Goal: Information Seeking & Learning: Learn about a topic

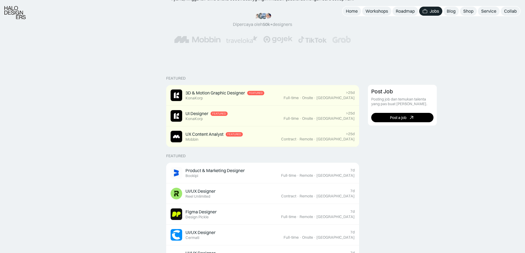
scroll to position [147, 0]
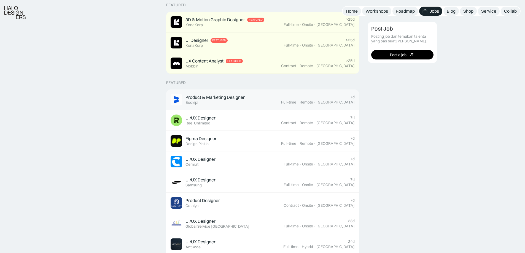
click at [209, 98] on div "Product & Marketing Designer" at bounding box center [215, 98] width 59 height 6
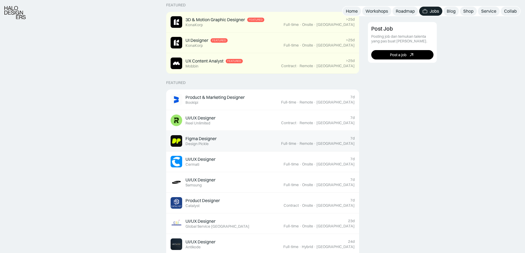
click at [210, 135] on link "Figma Designer Featured Design Pickle 7d Full-time · Remote · [GEOGRAPHIC_DATA]" at bounding box center [262, 141] width 193 height 21
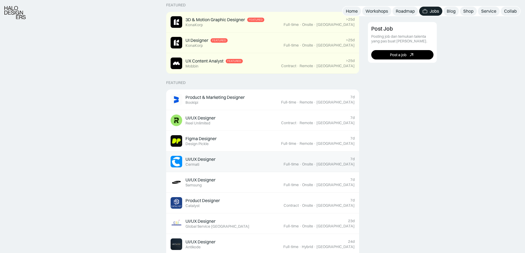
click at [197, 165] on div "Cermati" at bounding box center [193, 164] width 14 height 5
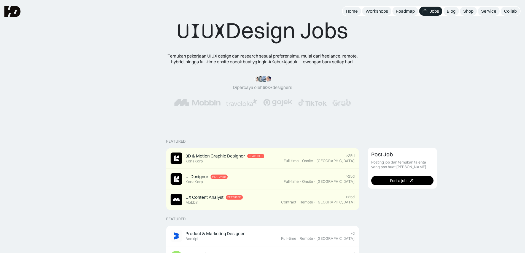
scroll to position [0, 0]
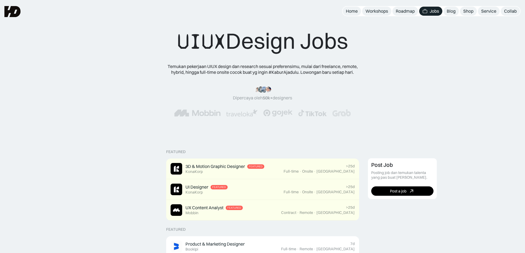
click at [348, 114] on img at bounding box center [342, 112] width 18 height 7
click at [467, 9] on div "Shop" at bounding box center [468, 11] width 10 height 6
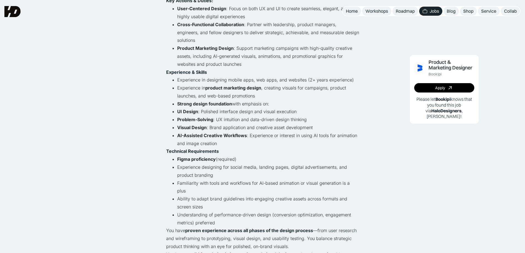
scroll to position [221, 0]
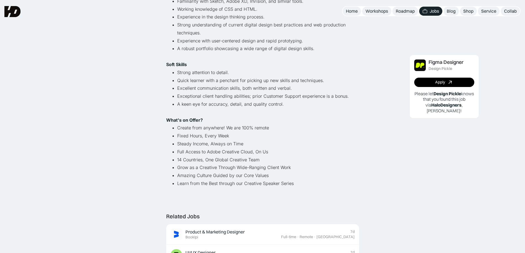
scroll to position [74, 0]
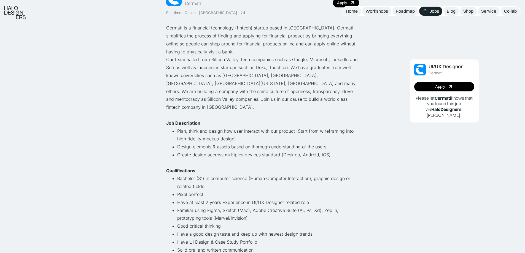
scroll to position [74, 0]
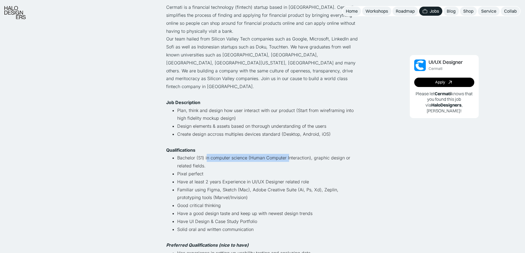
drag, startPoint x: 207, startPoint y: 148, endPoint x: 289, endPoint y: 148, distance: 81.9
click at [289, 154] on li "Bachelor (S1) in computer science (Human Computer Interaction), graphic design …" at bounding box center [268, 162] width 182 height 16
drag, startPoint x: 176, startPoint y: 165, endPoint x: 202, endPoint y: 165, distance: 25.9
click at [202, 165] on ul "Bachelor (S1) in computer science (Human Computer Interaction), graphic design …" at bounding box center [262, 197] width 193 height 87
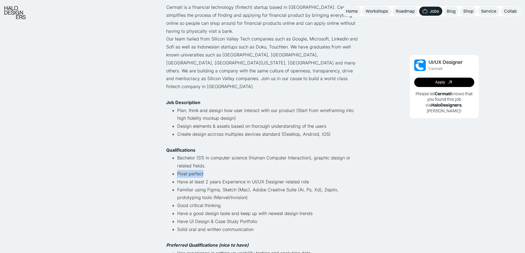
click at [202, 170] on li "Pixel perfect" at bounding box center [268, 174] width 182 height 8
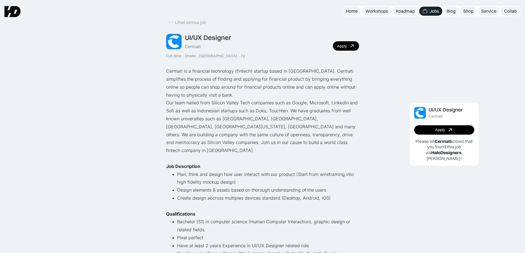
scroll to position [0, 0]
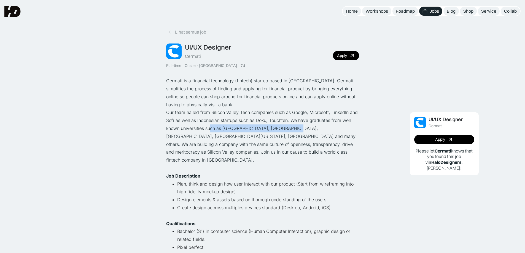
drag, startPoint x: 211, startPoint y: 125, endPoint x: 284, endPoint y: 126, distance: 73.1
click at [284, 126] on p "Our team hailed from Silicon Valley Tech companies such as Google, Microsoft, L…" at bounding box center [262, 137] width 193 height 56
click at [301, 126] on p "Our team hailed from Silicon Valley Tech companies such as Google, Microsoft, L…" at bounding box center [262, 137] width 193 height 56
drag, startPoint x: 177, startPoint y: 135, endPoint x: 218, endPoint y: 134, distance: 41.1
click at [218, 134] on p "Our team hailed from Silicon Valley Tech companies such as Google, Microsoft, L…" at bounding box center [262, 137] width 193 height 56
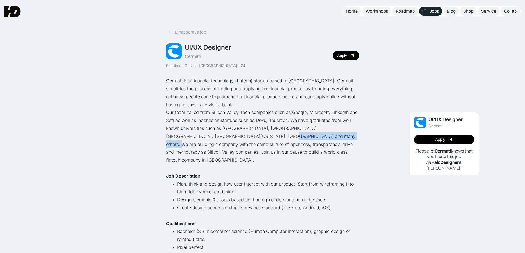
drag, startPoint x: 223, startPoint y: 134, endPoint x: 288, endPoint y: 136, distance: 64.5
click at [288, 136] on p "Our team hailed from Silicon Valley Tech companies such as Google, Microsoft, L…" at bounding box center [262, 137] width 193 height 56
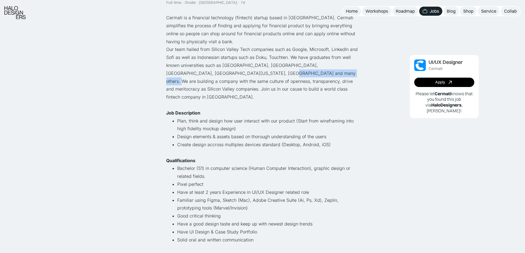
scroll to position [74, 0]
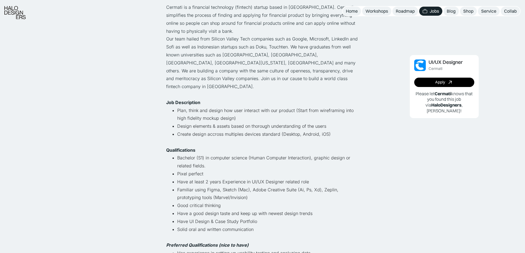
click at [257, 154] on li "Bachelor (S1) in computer science (Human Computer Interaction), graphic design …" at bounding box center [268, 162] width 182 height 16
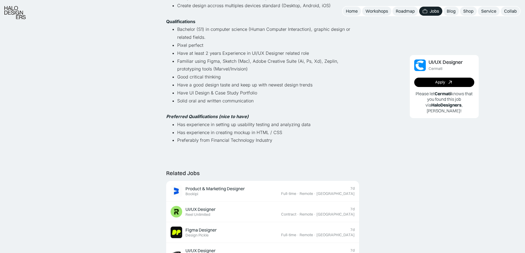
scroll to position [221, 0]
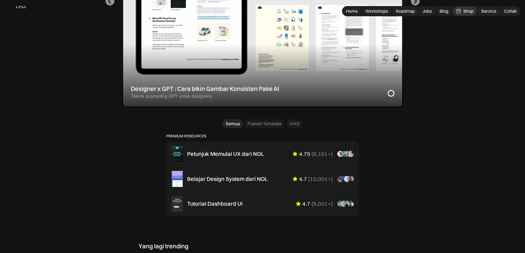
scroll to position [294, 0]
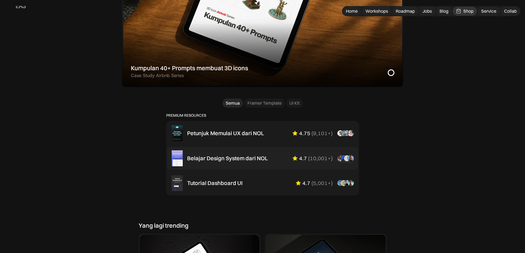
click at [243, 160] on div "Belajar Design System dari NOL" at bounding box center [227, 158] width 81 height 7
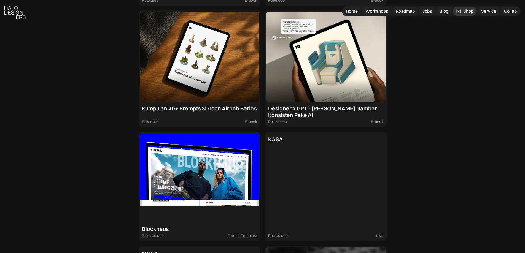
scroll to position [735, 0]
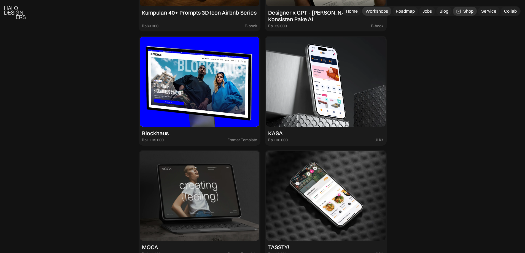
click at [384, 9] on div "Workshops" at bounding box center [377, 11] width 23 height 6
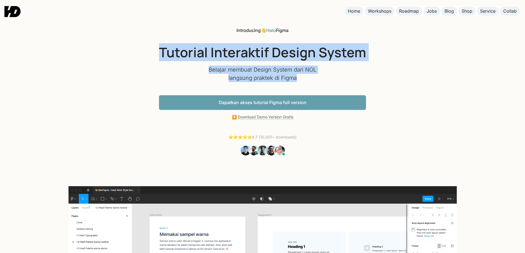
drag, startPoint x: 298, startPoint y: 77, endPoint x: 158, endPoint y: 47, distance: 143.5
click at [158, 47] on div "Introducing 👋 Halo Figma Tutorial Interaktif Design System Belajar membuat Desi…" at bounding box center [262, 214] width 525 height 428
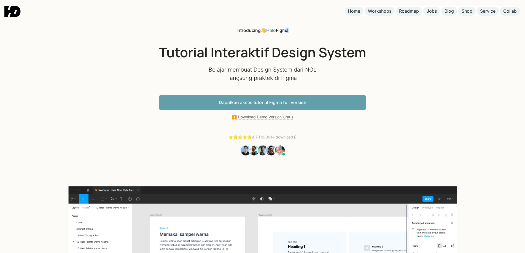
drag, startPoint x: 287, startPoint y: 28, endPoint x: 292, endPoint y: 28, distance: 5.0
click at [292, 28] on div "Introducing 👋 Halo Figma Tutorial Interaktif Design System Belajar membuat Desi…" at bounding box center [262, 92] width 207 height 128
click at [220, 104] on link "Dapatkan akses tutorial Figma full version" at bounding box center [262, 102] width 207 height 15
click at [254, 118] on link "⏬ Download Demo Version Gratis" at bounding box center [262, 117] width 61 height 5
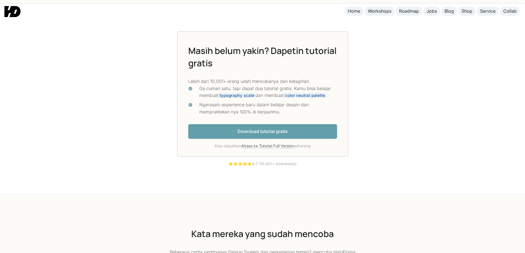
scroll to position [1505, 0]
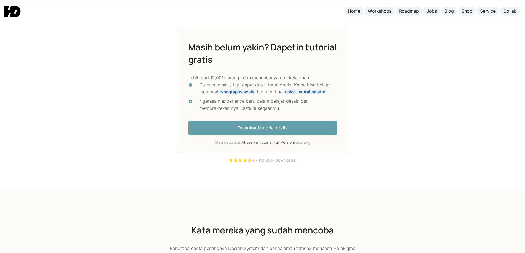
click at [255, 124] on link "Download tutorial gratis" at bounding box center [262, 128] width 149 height 15
